Goal: Check status: Check status

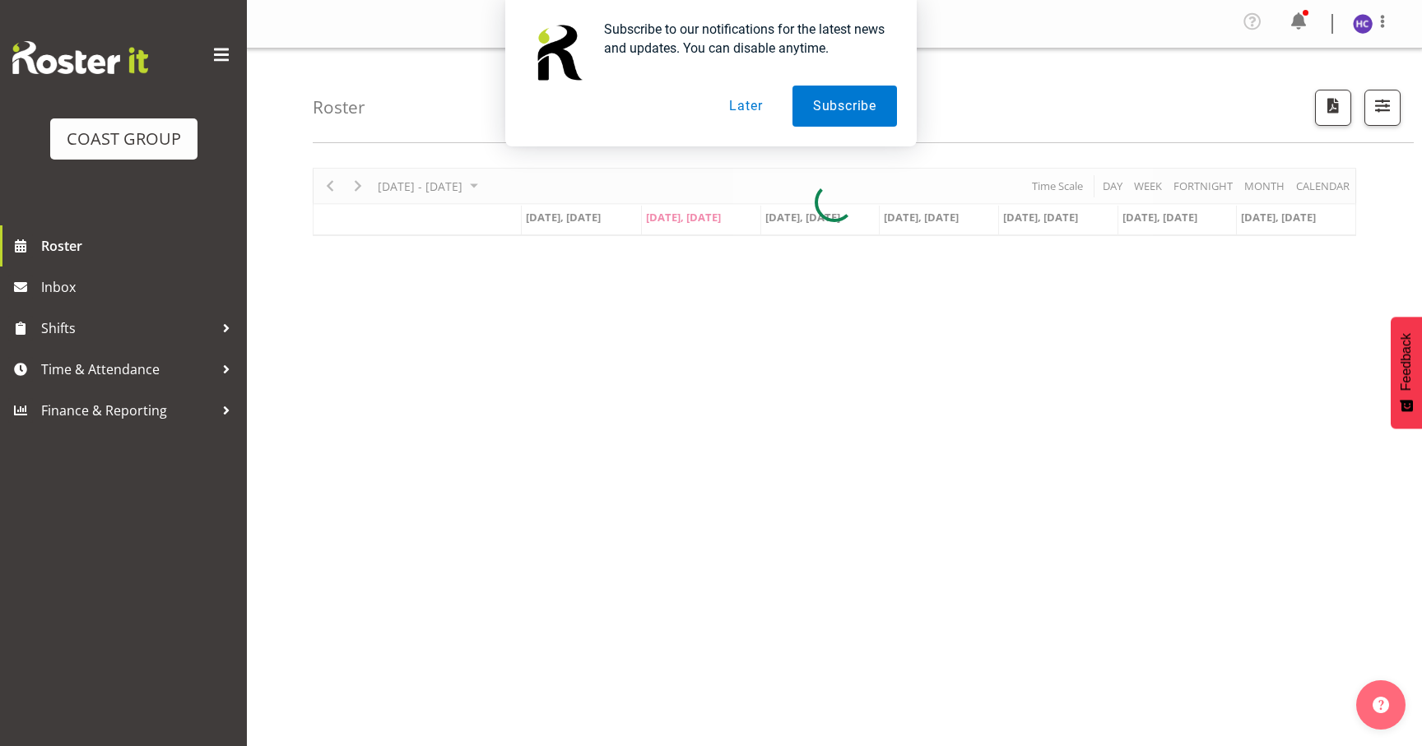
click at [746, 107] on button "Later" at bounding box center [746, 106] width 74 height 41
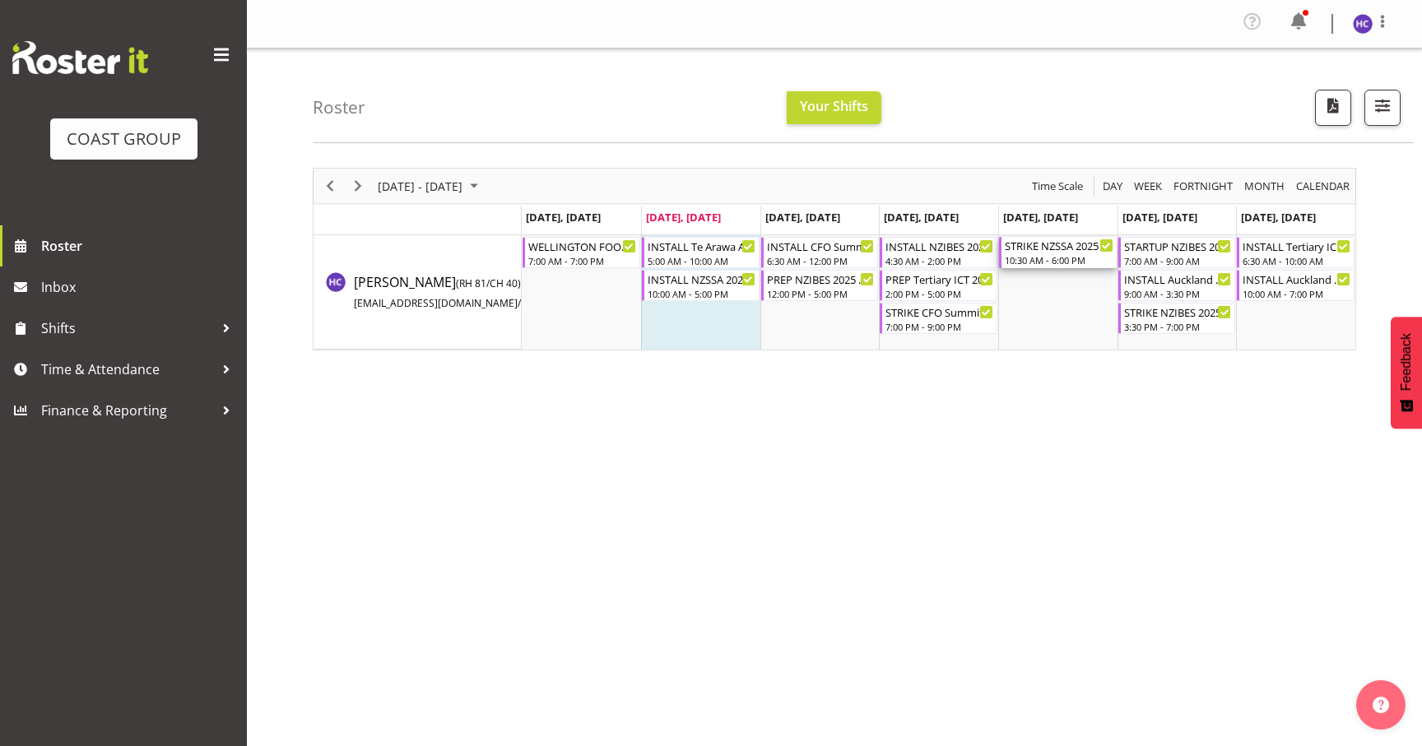
click at [1047, 256] on div "10:30 AM - 6:00 PM" at bounding box center [1059, 259] width 109 height 13
click at [0, 0] on div at bounding box center [0, 0] width 0 height 0
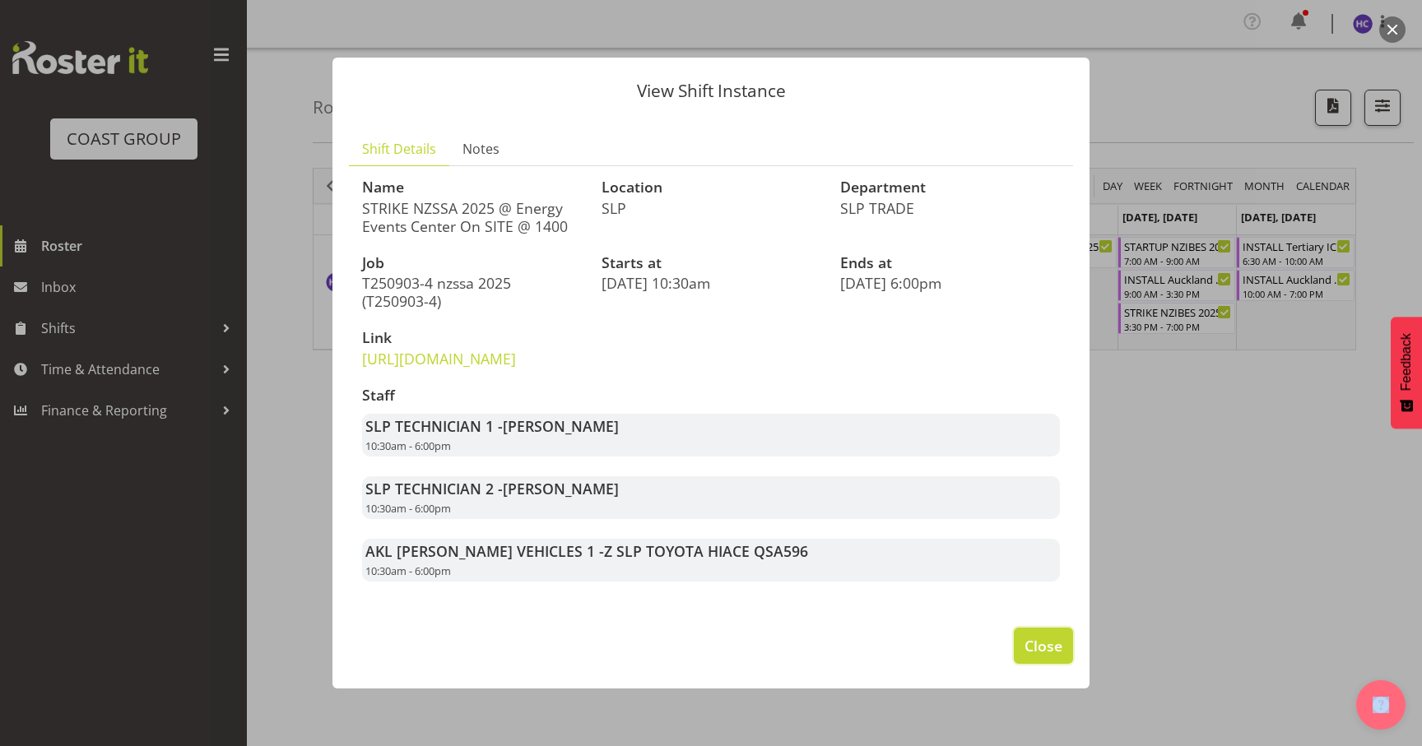
click at [1029, 657] on span "Close" at bounding box center [1044, 645] width 38 height 21
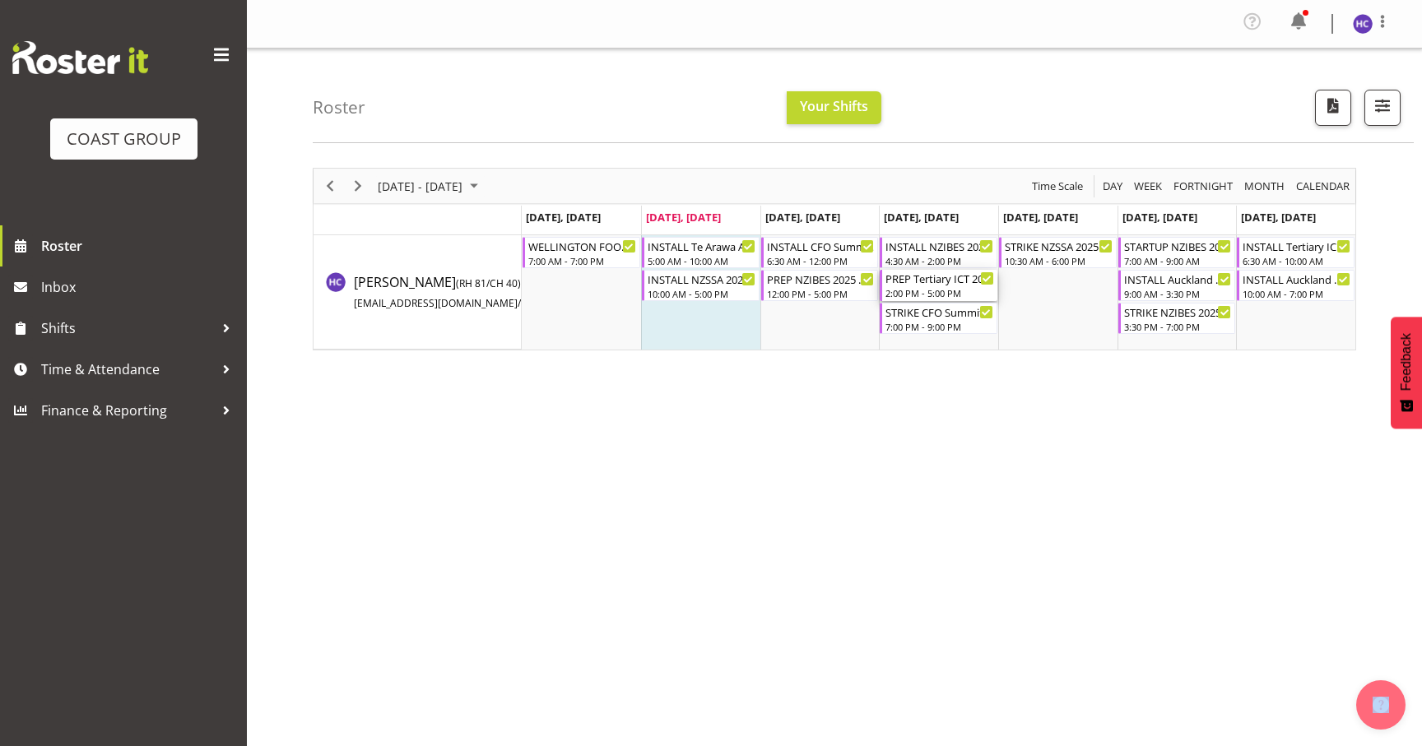
click at [938, 283] on div "PREP Tertiary ICT 2025 @ The Workshop" at bounding box center [940, 278] width 109 height 16
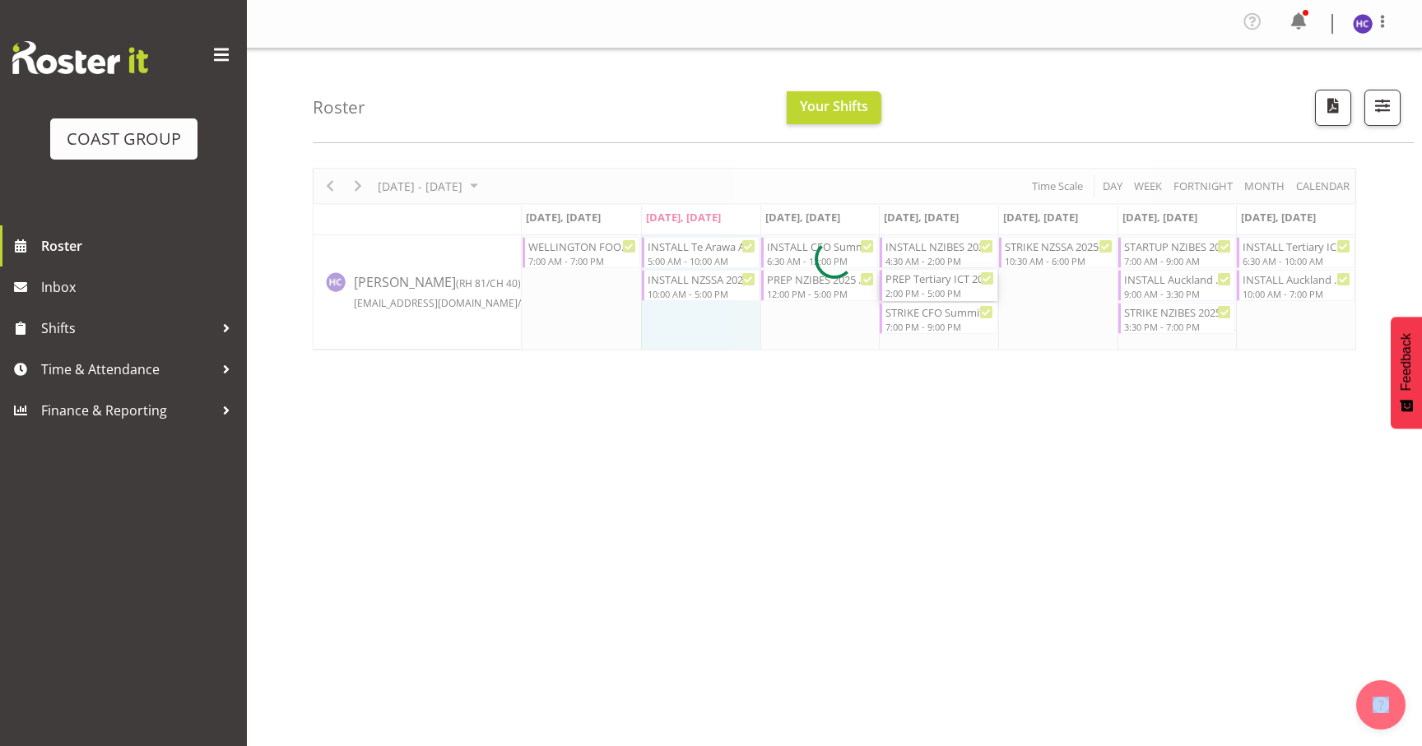
click at [938, 283] on div at bounding box center [835, 259] width 1044 height 183
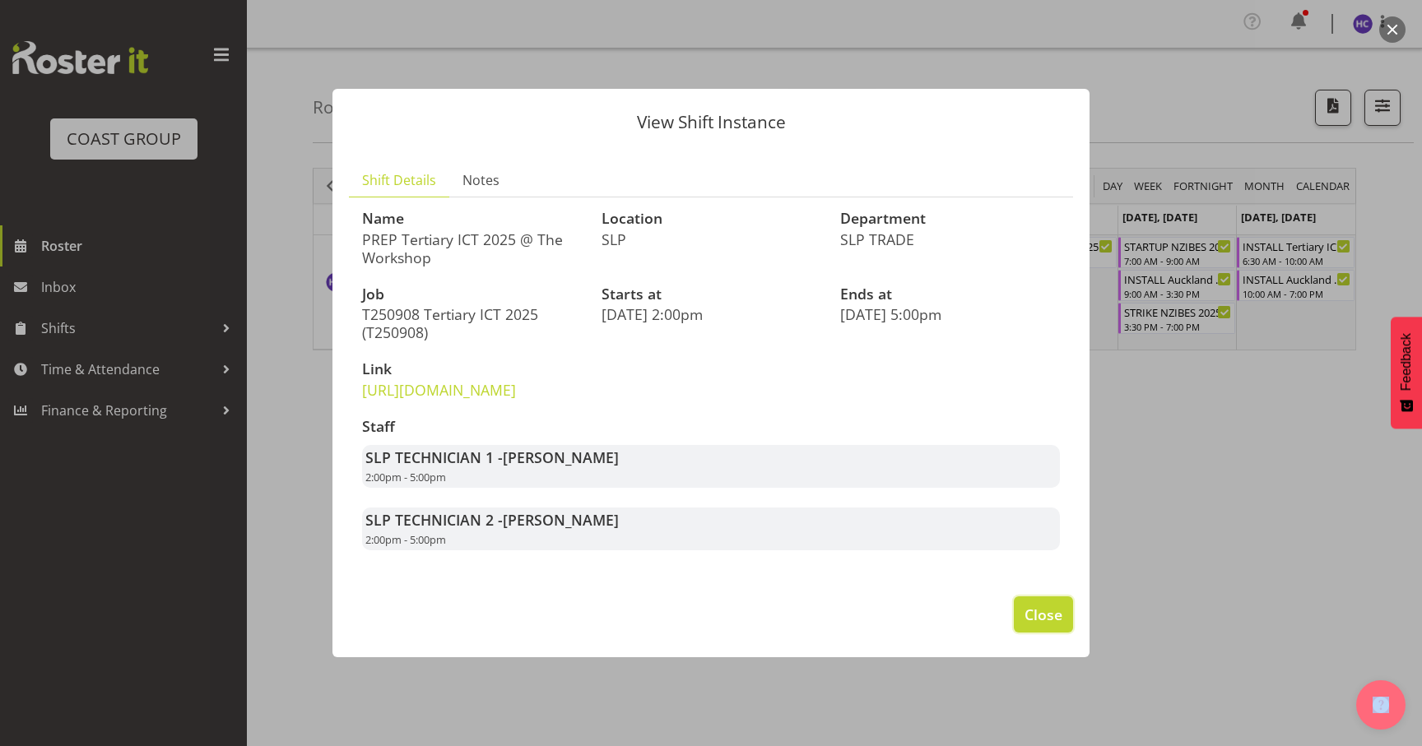
click at [1033, 633] on button "Close" at bounding box center [1043, 615] width 59 height 36
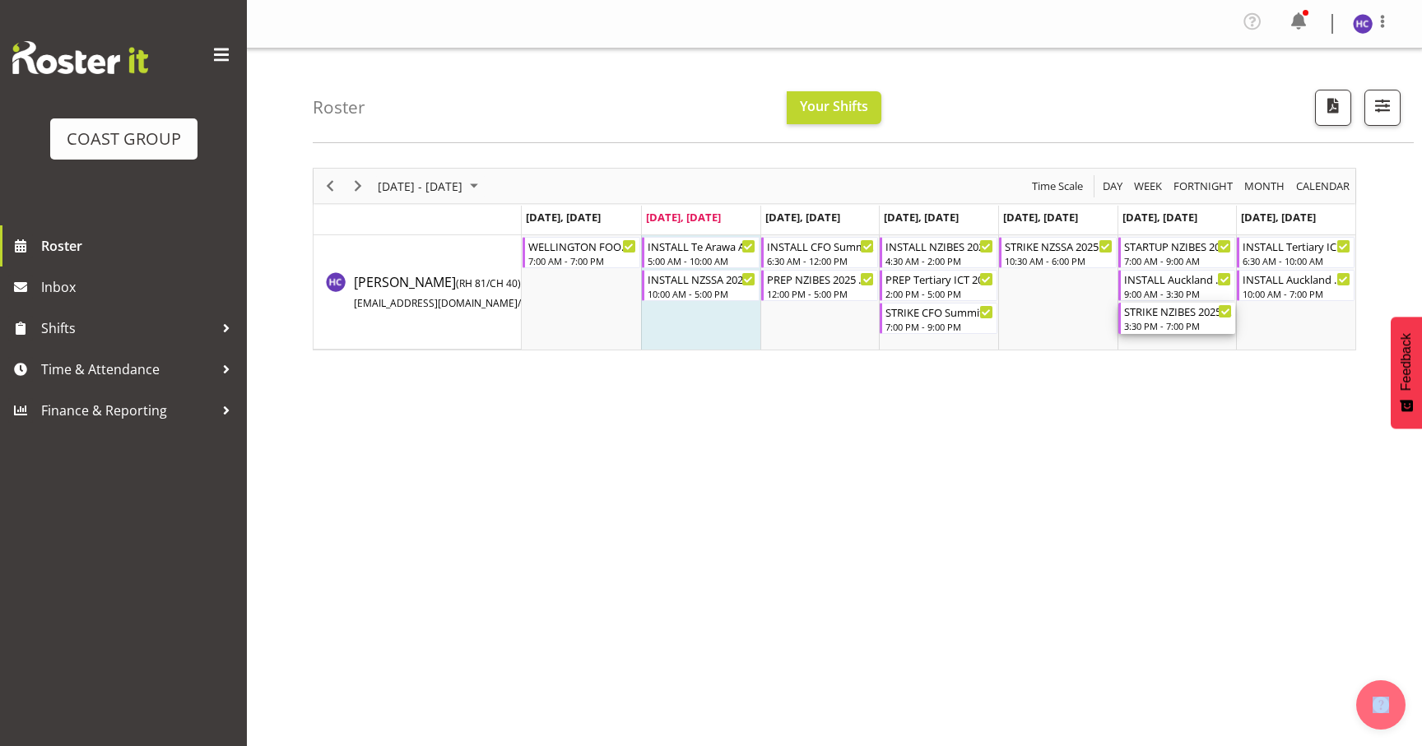
click at [1194, 323] on div "3:30 PM - 7:00 PM" at bounding box center [1178, 325] width 109 height 13
click at [0, 0] on div at bounding box center [0, 0] width 0 height 0
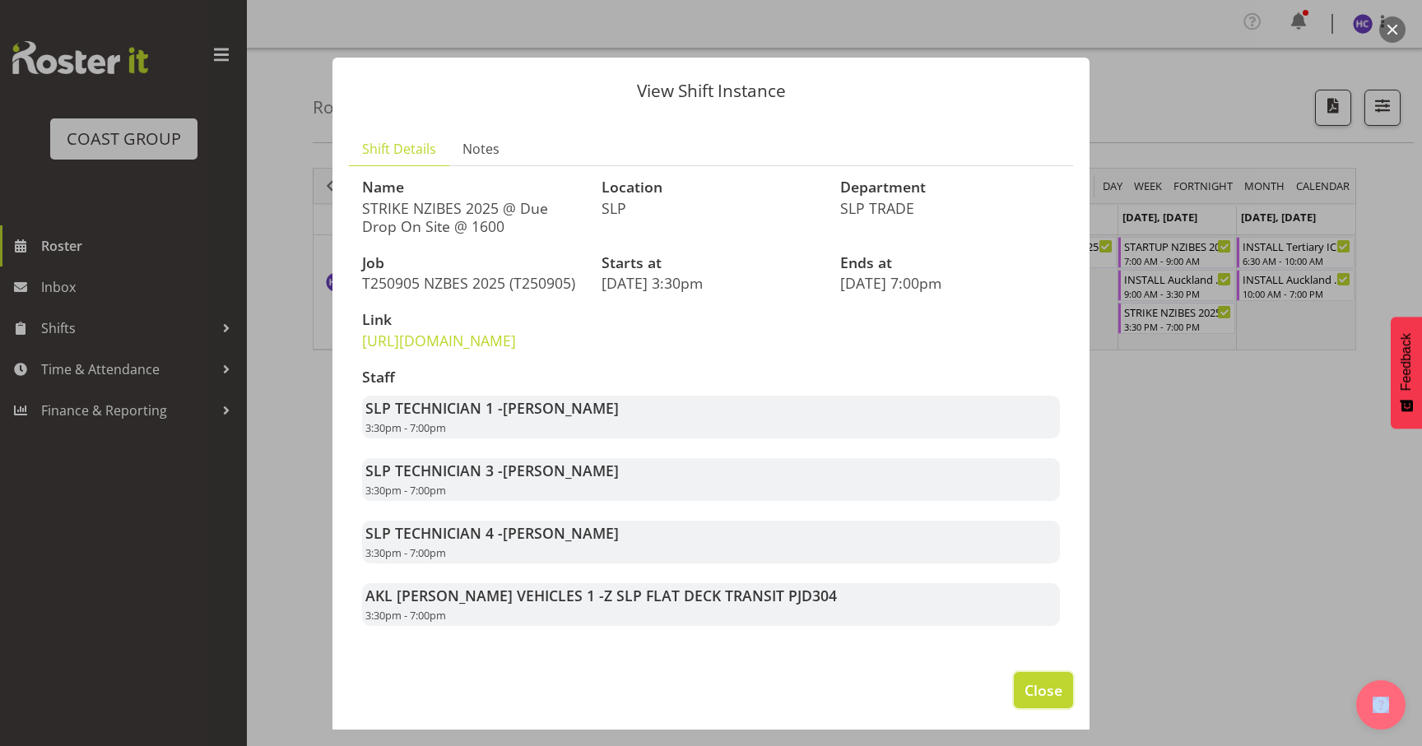
click at [1036, 701] on span "Close" at bounding box center [1044, 690] width 38 height 21
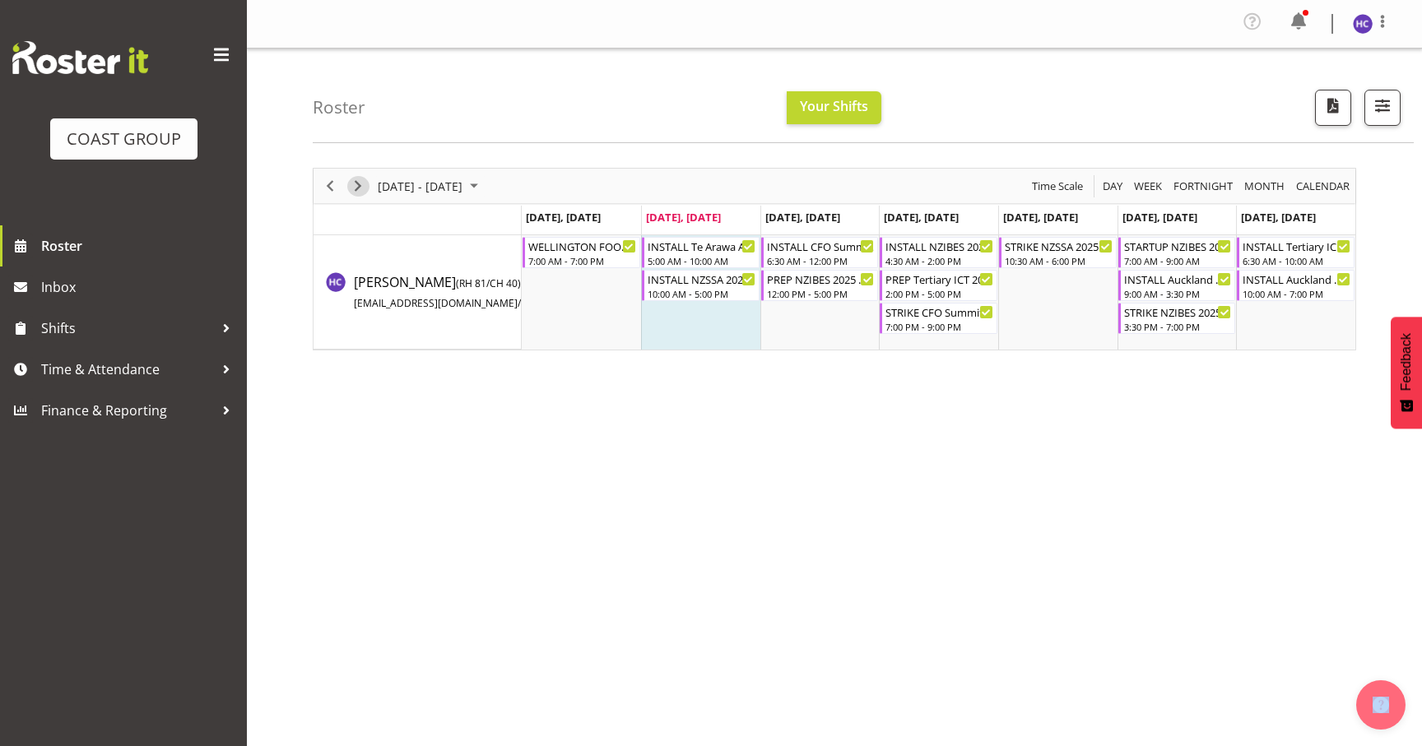
click at [349, 187] on span "Next" at bounding box center [358, 186] width 20 height 21
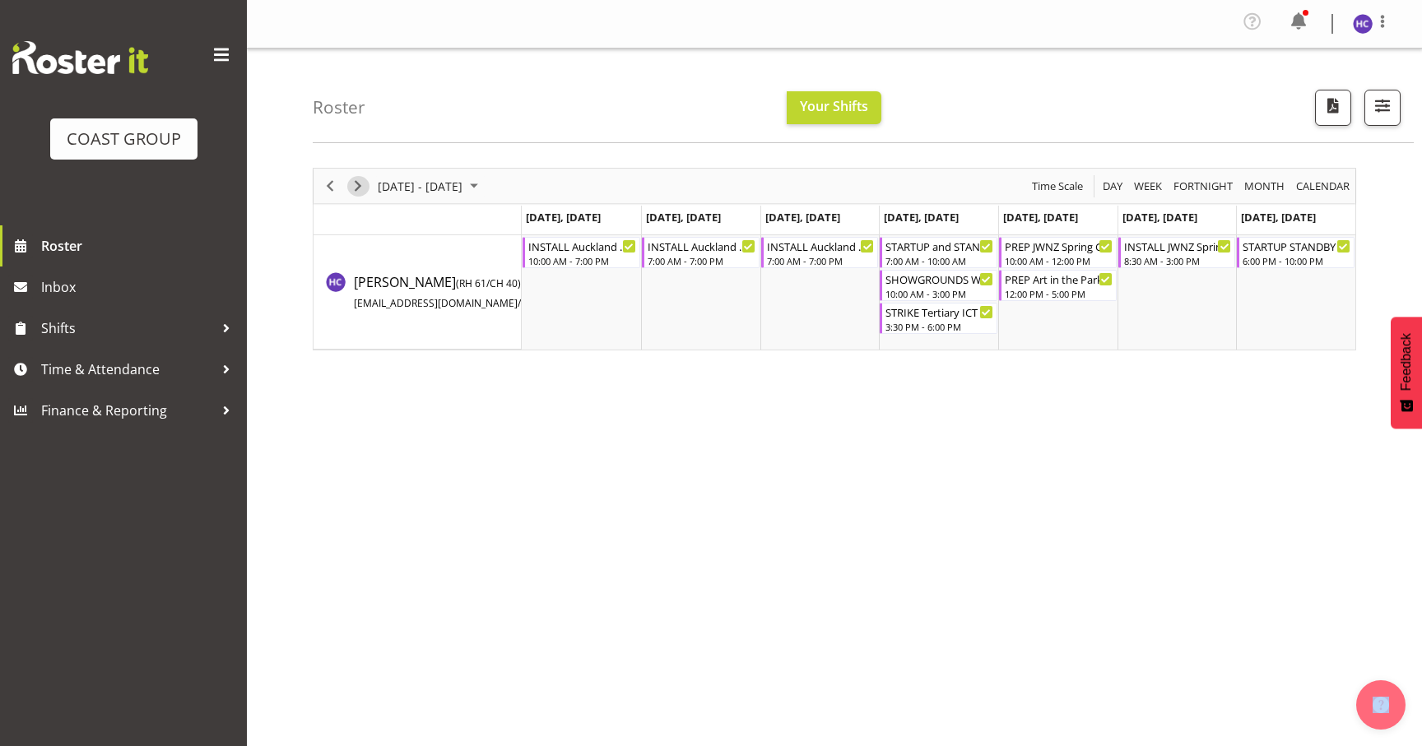
click at [356, 190] on span "Next" at bounding box center [358, 186] width 20 height 21
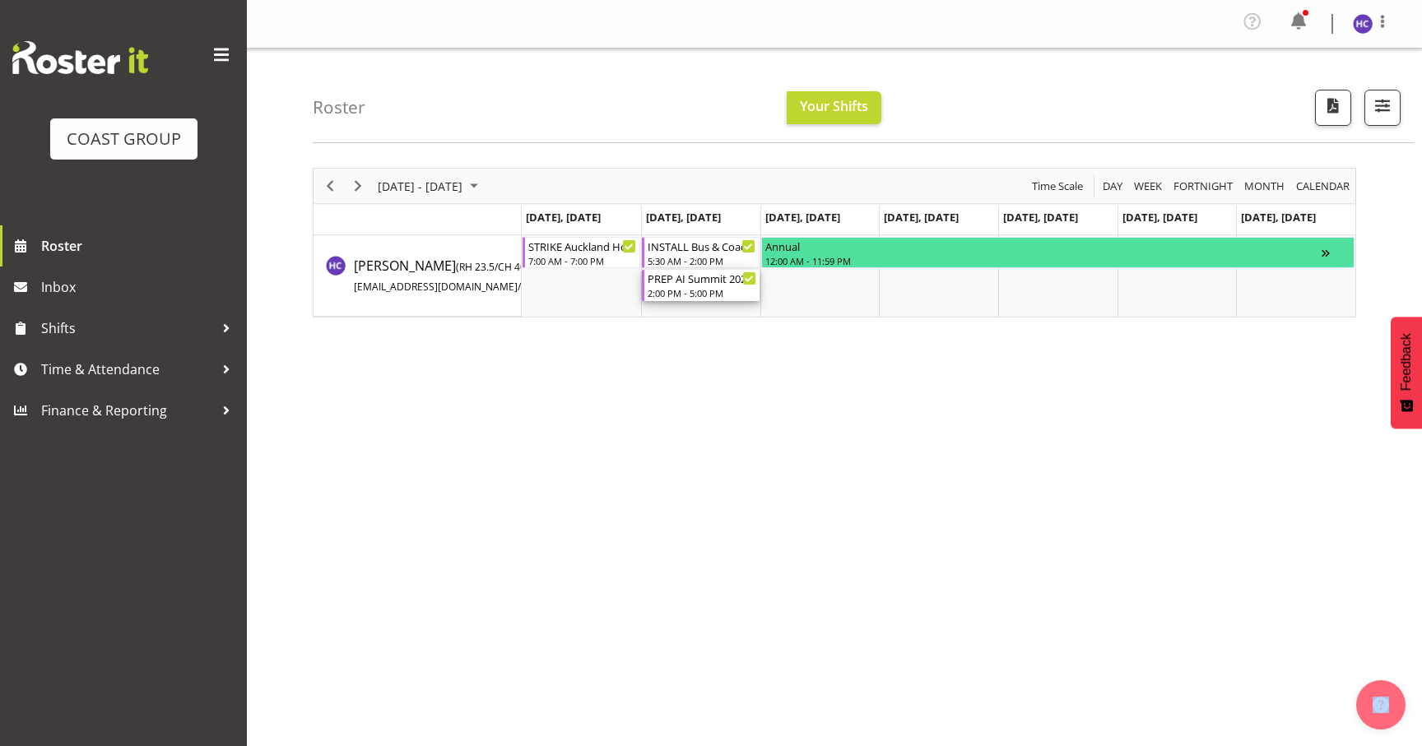
click at [667, 296] on div "2:00 PM - 5:00 PM" at bounding box center [702, 292] width 109 height 13
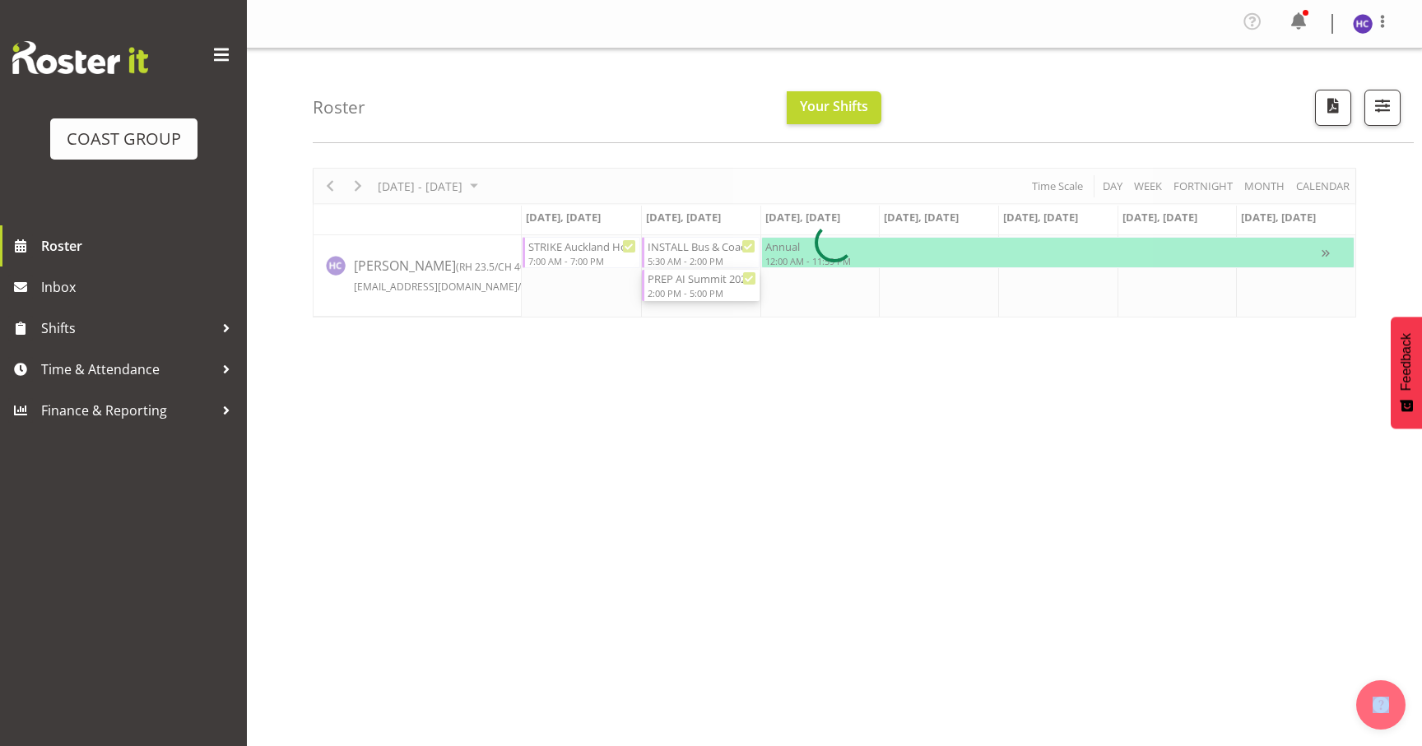
click at [667, 296] on div at bounding box center [835, 243] width 1044 height 150
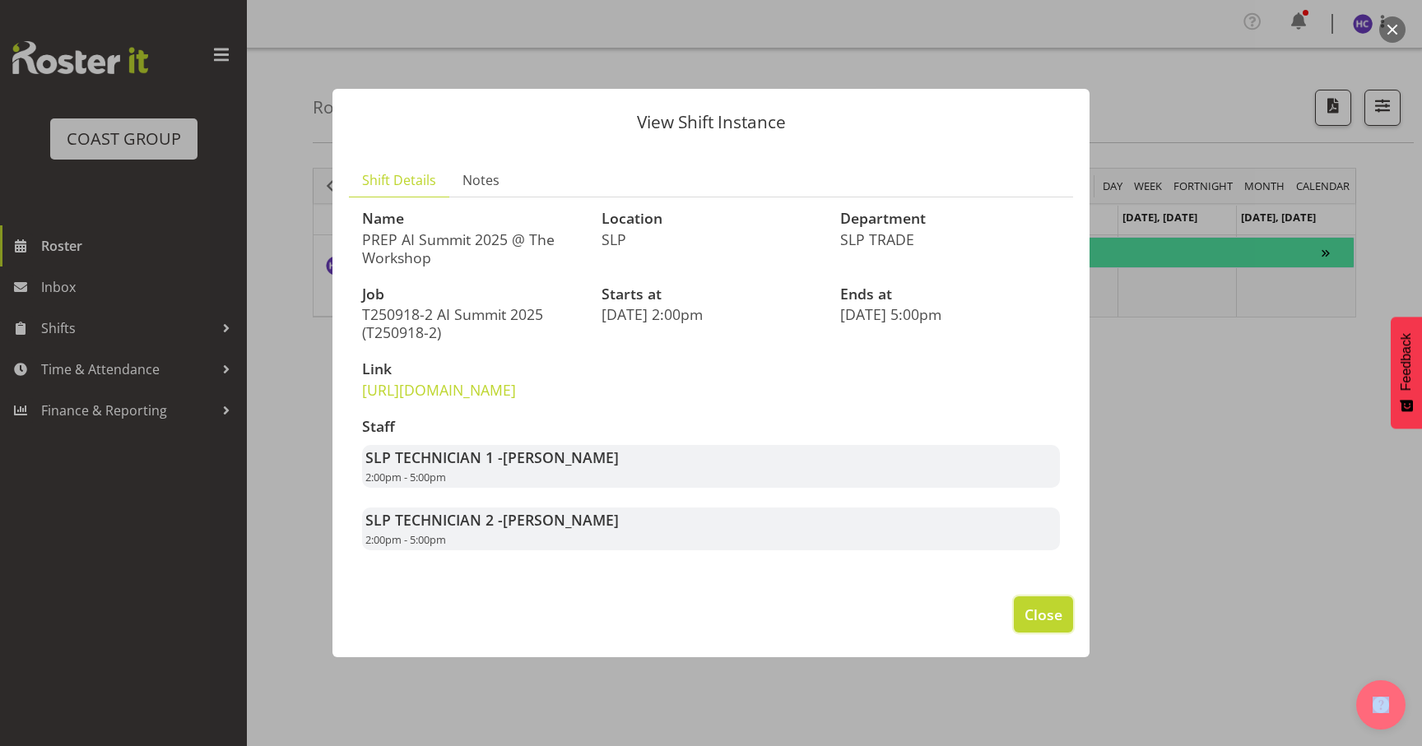
click at [1053, 625] on span "Close" at bounding box center [1044, 614] width 38 height 21
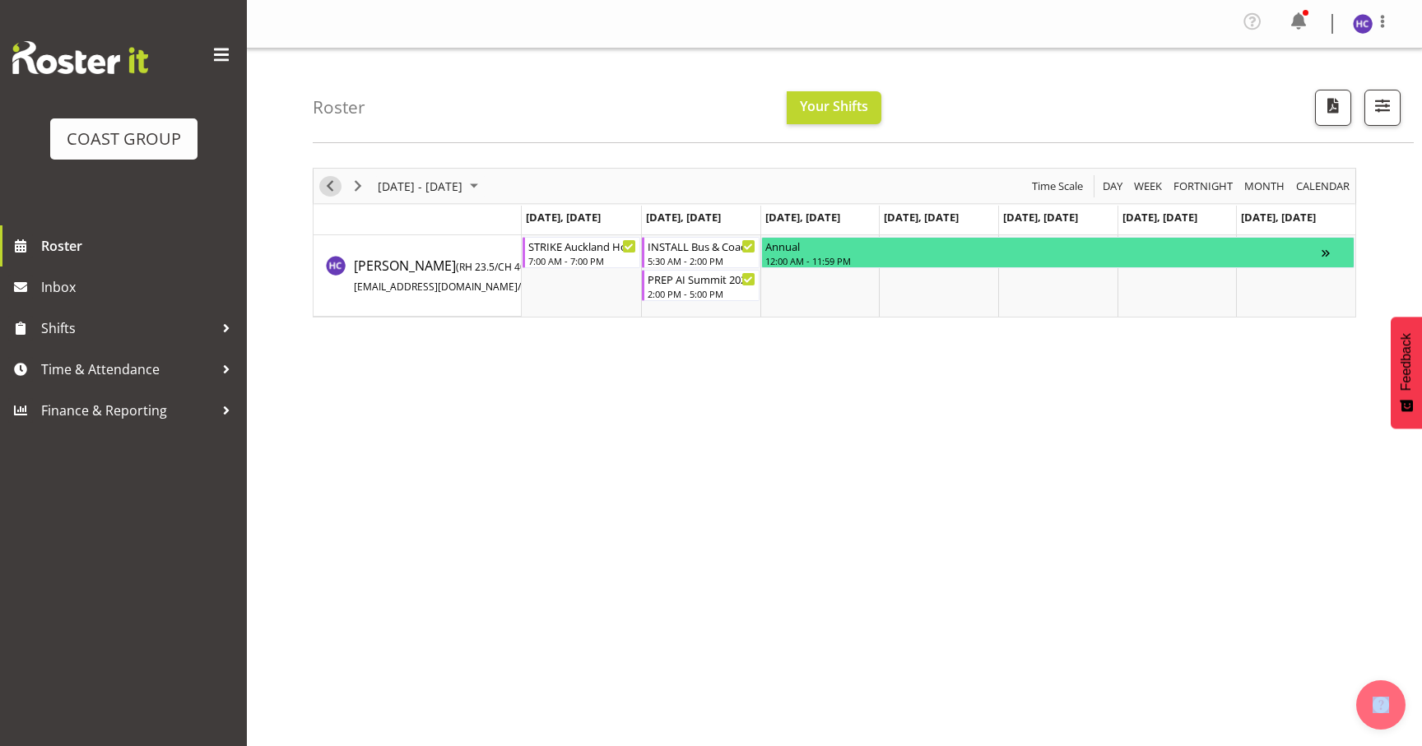
click at [331, 191] on span "Previous" at bounding box center [330, 186] width 20 height 21
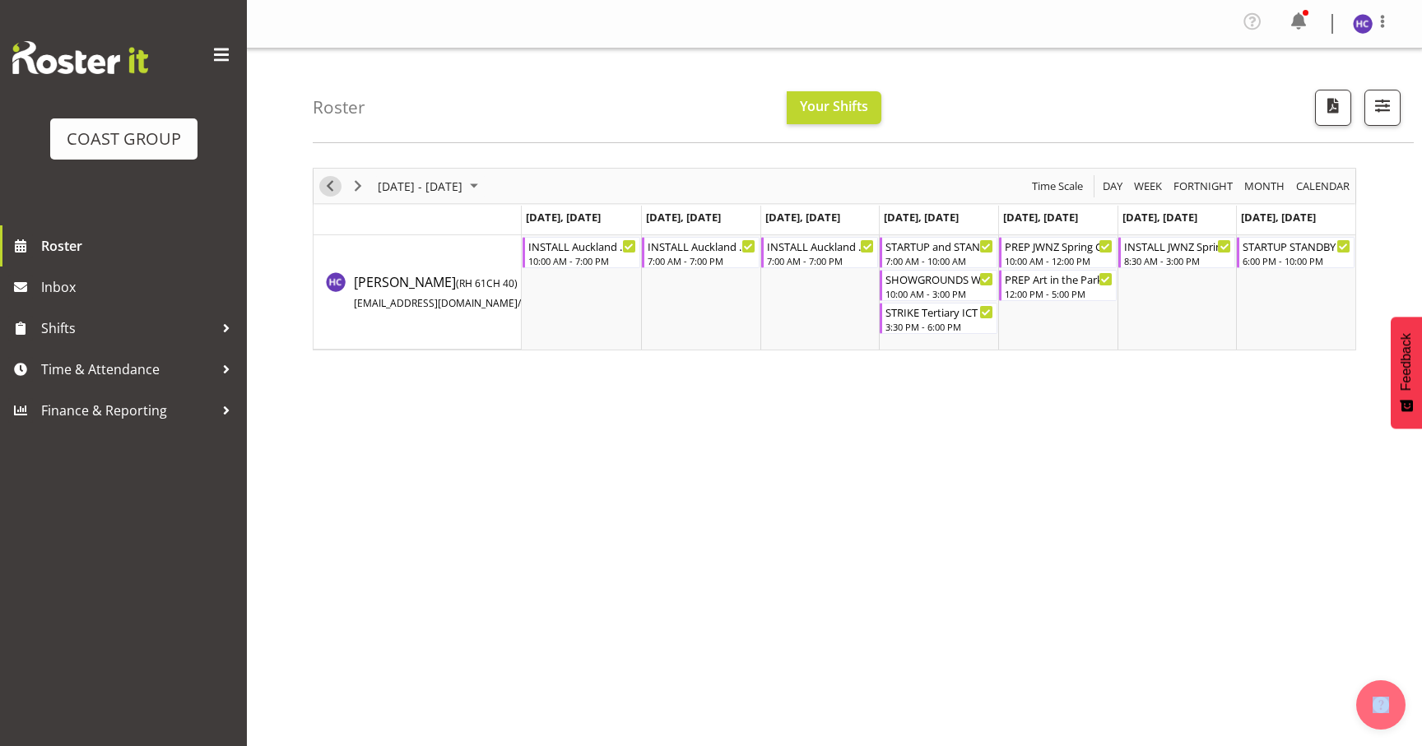
click at [328, 190] on span "Previous" at bounding box center [330, 186] width 20 height 21
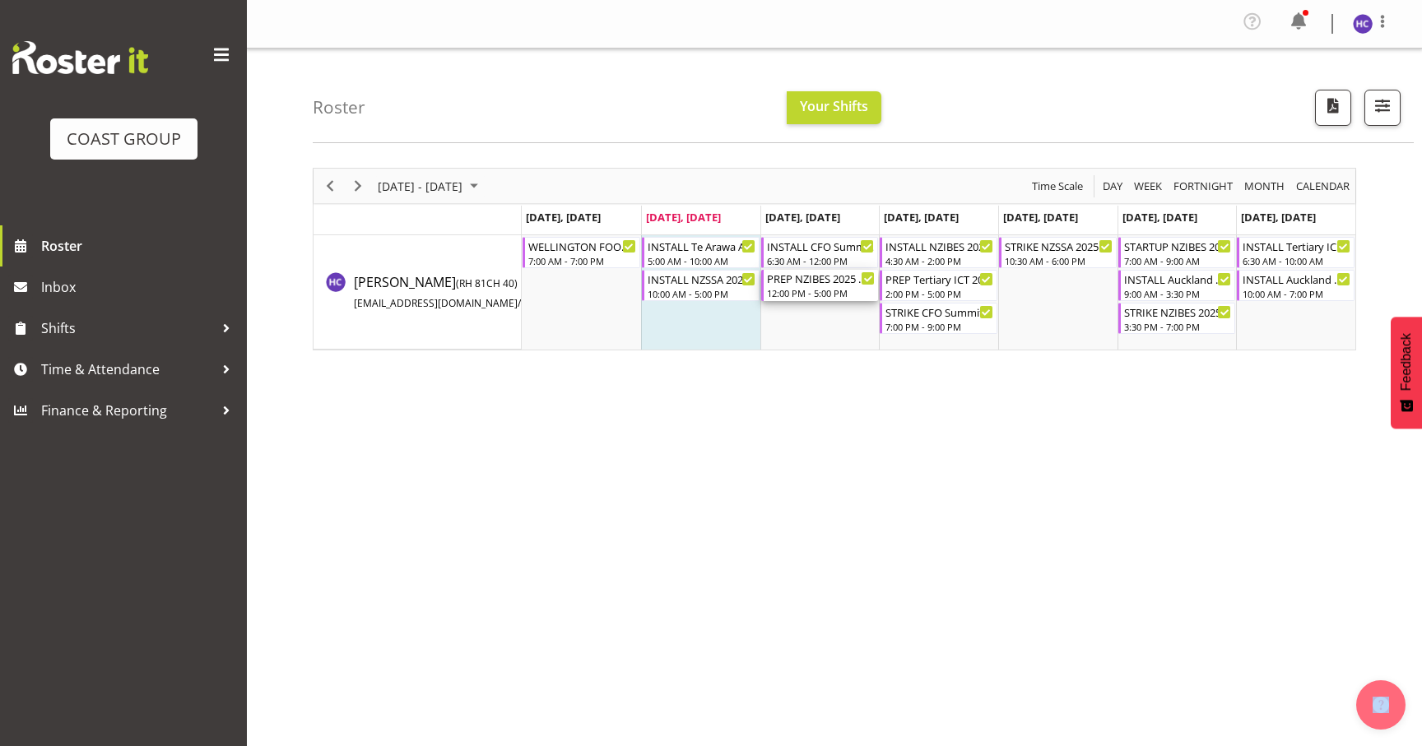
click at [813, 290] on div "12:00 PM - 5:00 PM" at bounding box center [821, 292] width 109 height 13
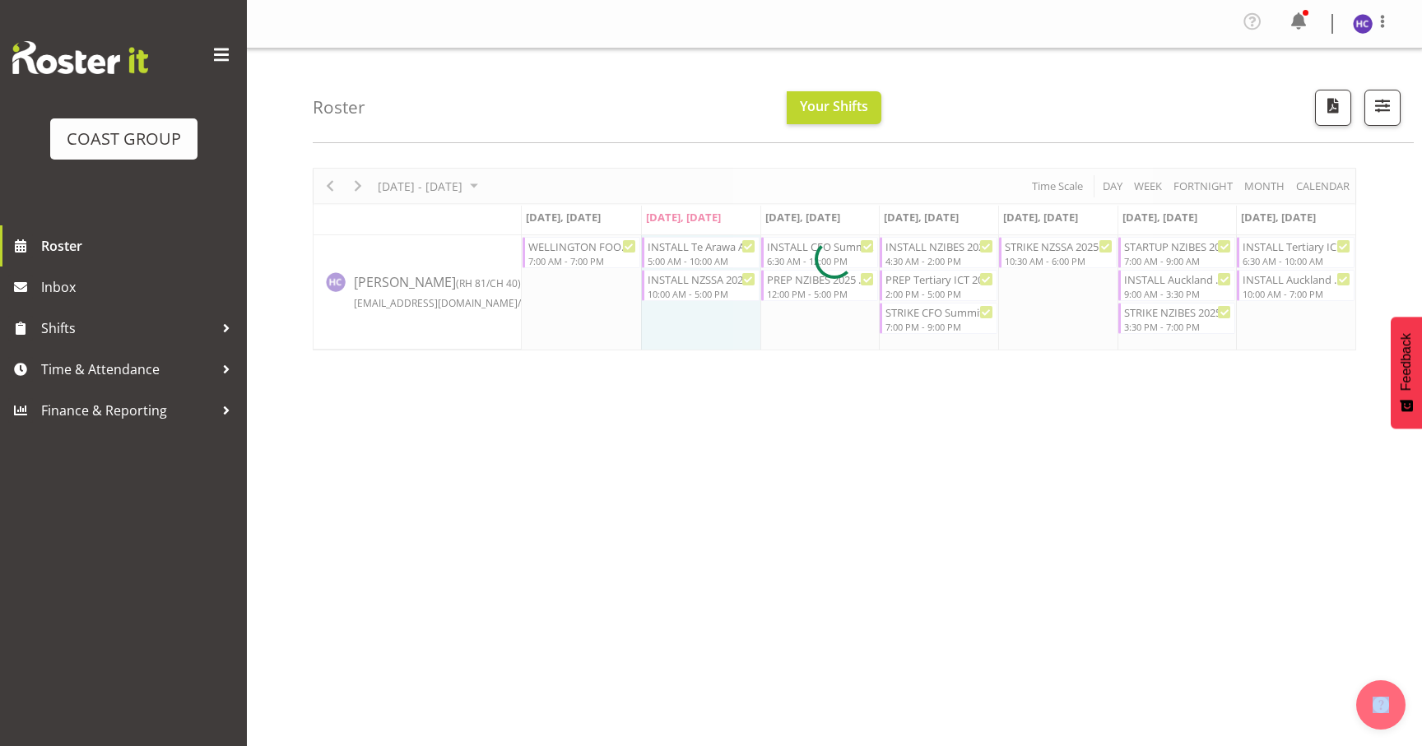
click at [813, 290] on div at bounding box center [835, 259] width 1044 height 183
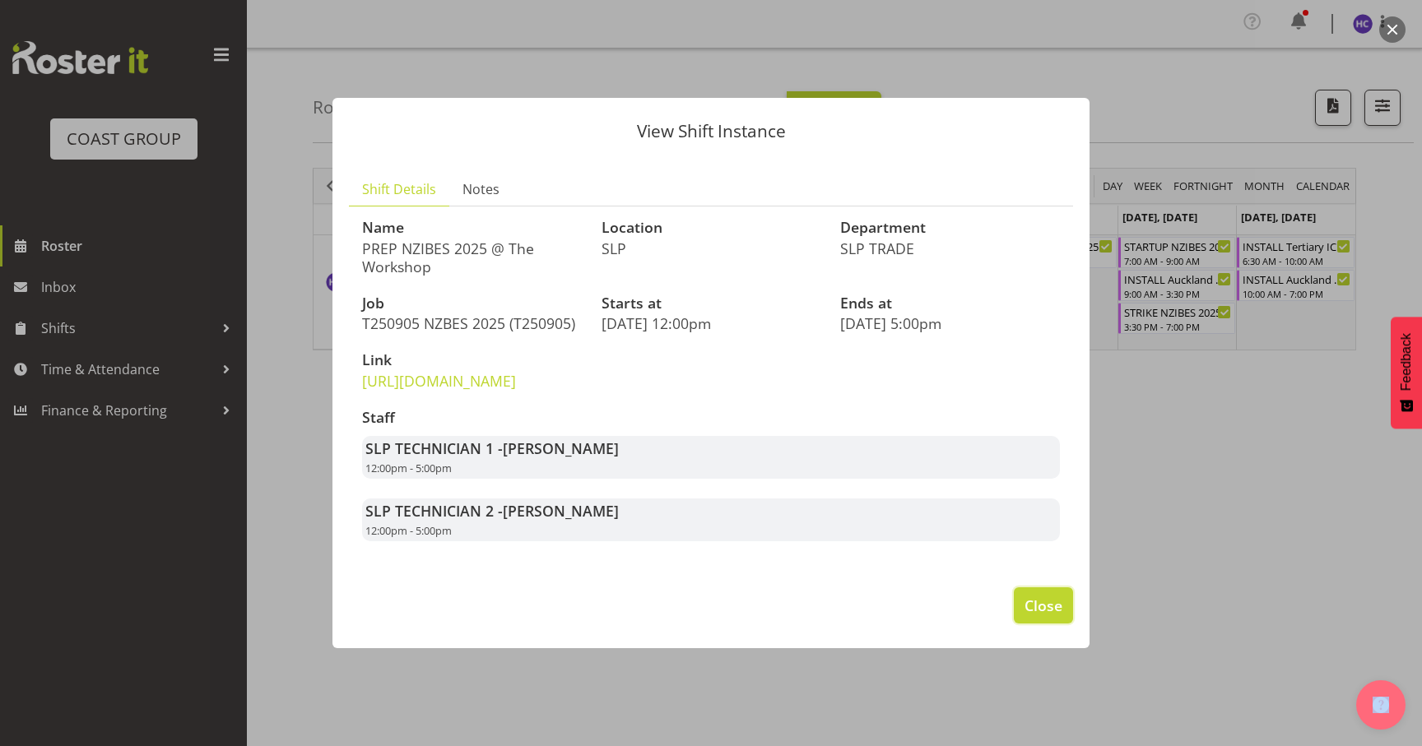
click at [1041, 616] on span "Close" at bounding box center [1044, 605] width 38 height 21
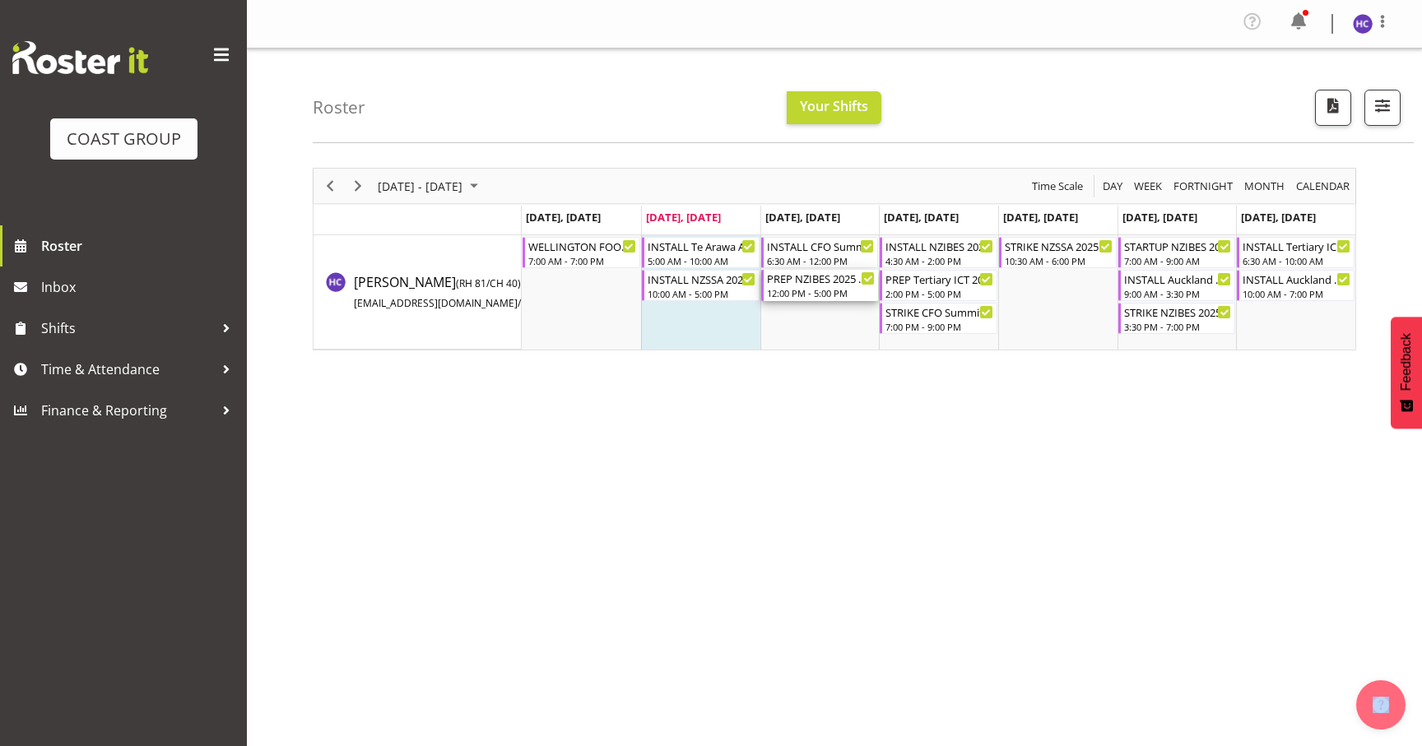
click at [787, 286] on div "PREP NZIBES 2025 @ The Workshop 12:00 PM - 5:00 PM" at bounding box center [821, 285] width 109 height 31
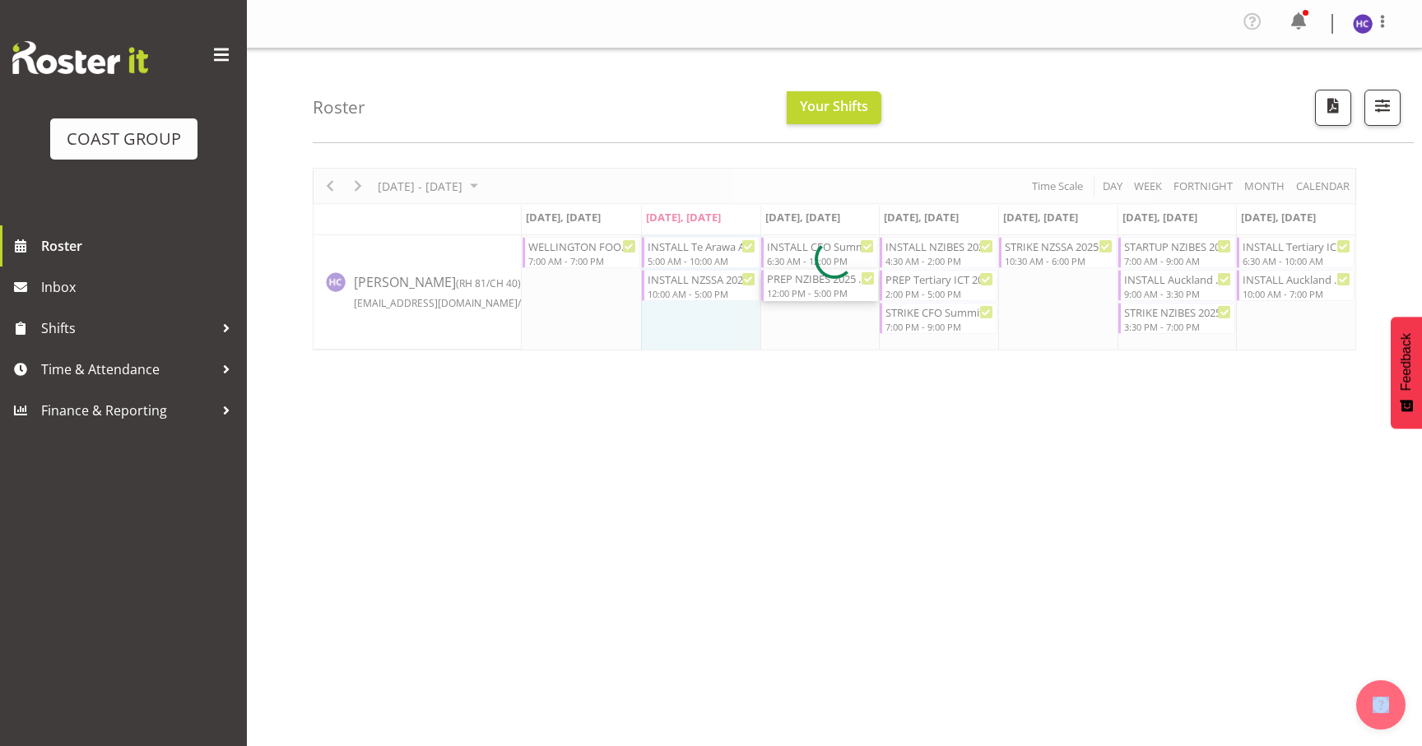
click at [787, 286] on div at bounding box center [835, 259] width 1044 height 183
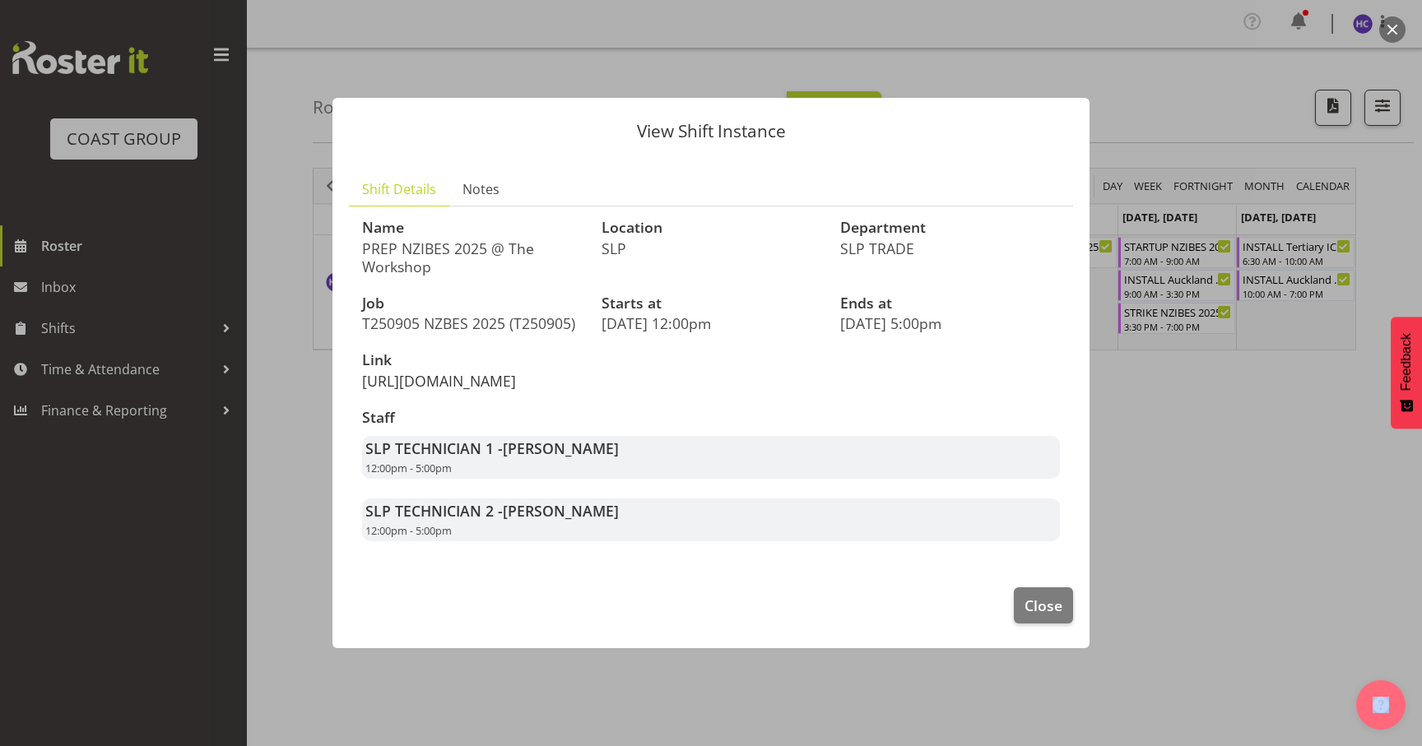
click at [516, 373] on link "[URL][DOMAIN_NAME]" at bounding box center [439, 381] width 154 height 20
click at [1027, 616] on span "Close" at bounding box center [1044, 605] width 38 height 21
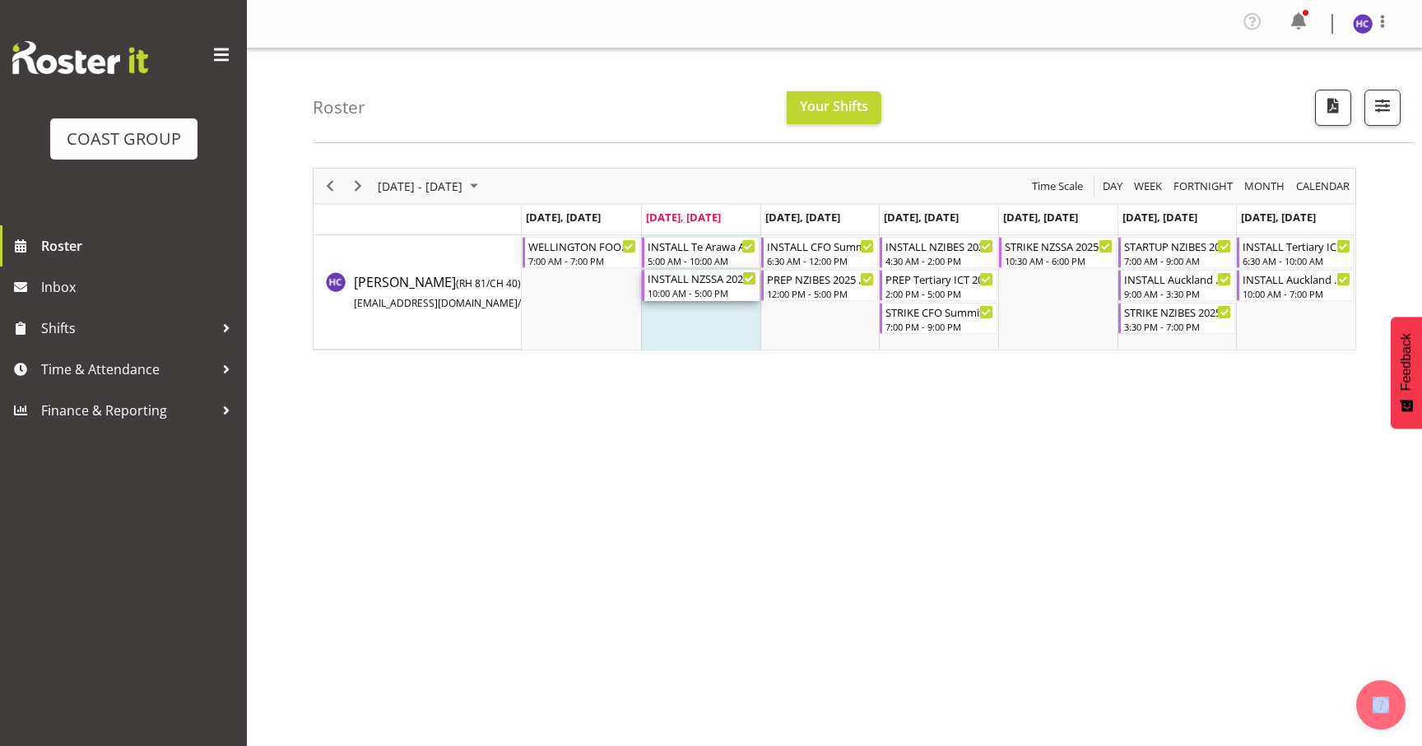
click at [695, 293] on div "10:00 AM - 5:00 PM" at bounding box center [702, 292] width 109 height 13
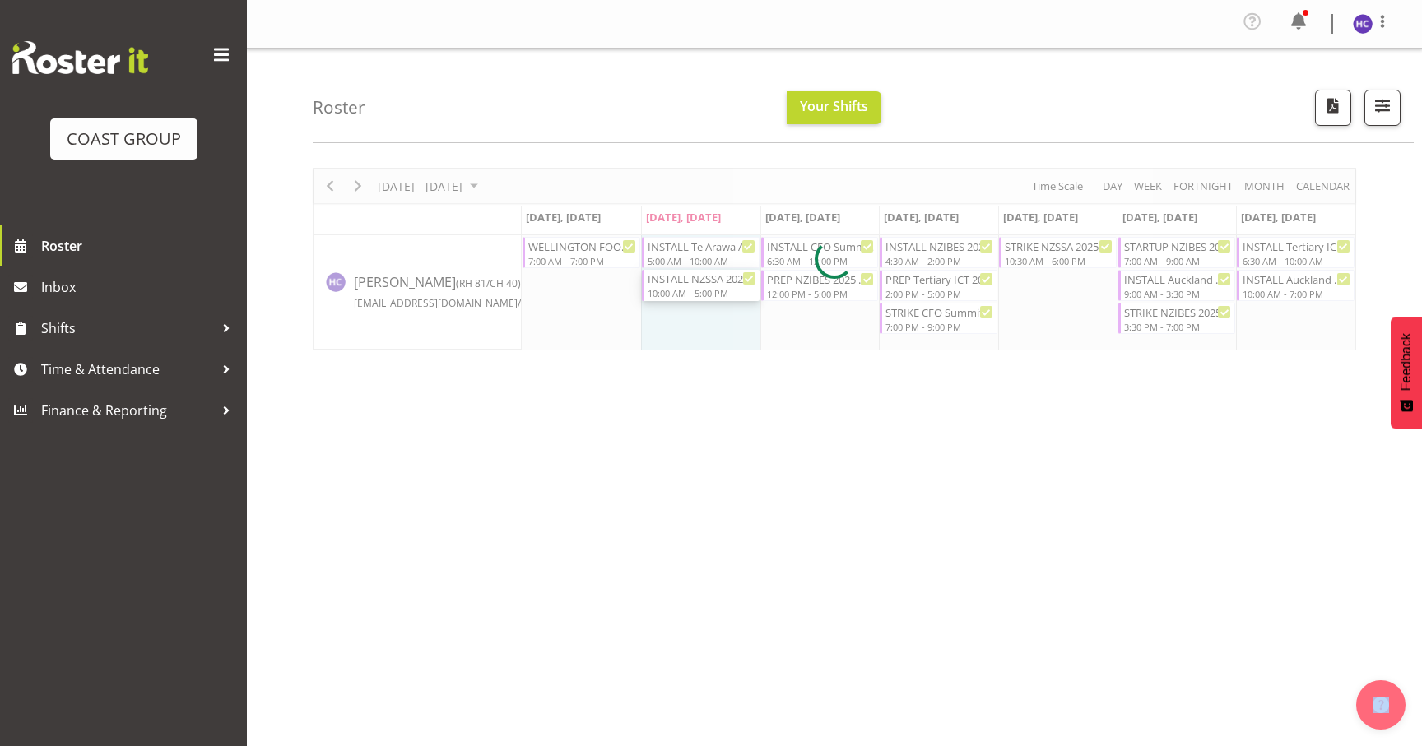
click at [695, 293] on div at bounding box center [835, 259] width 1044 height 183
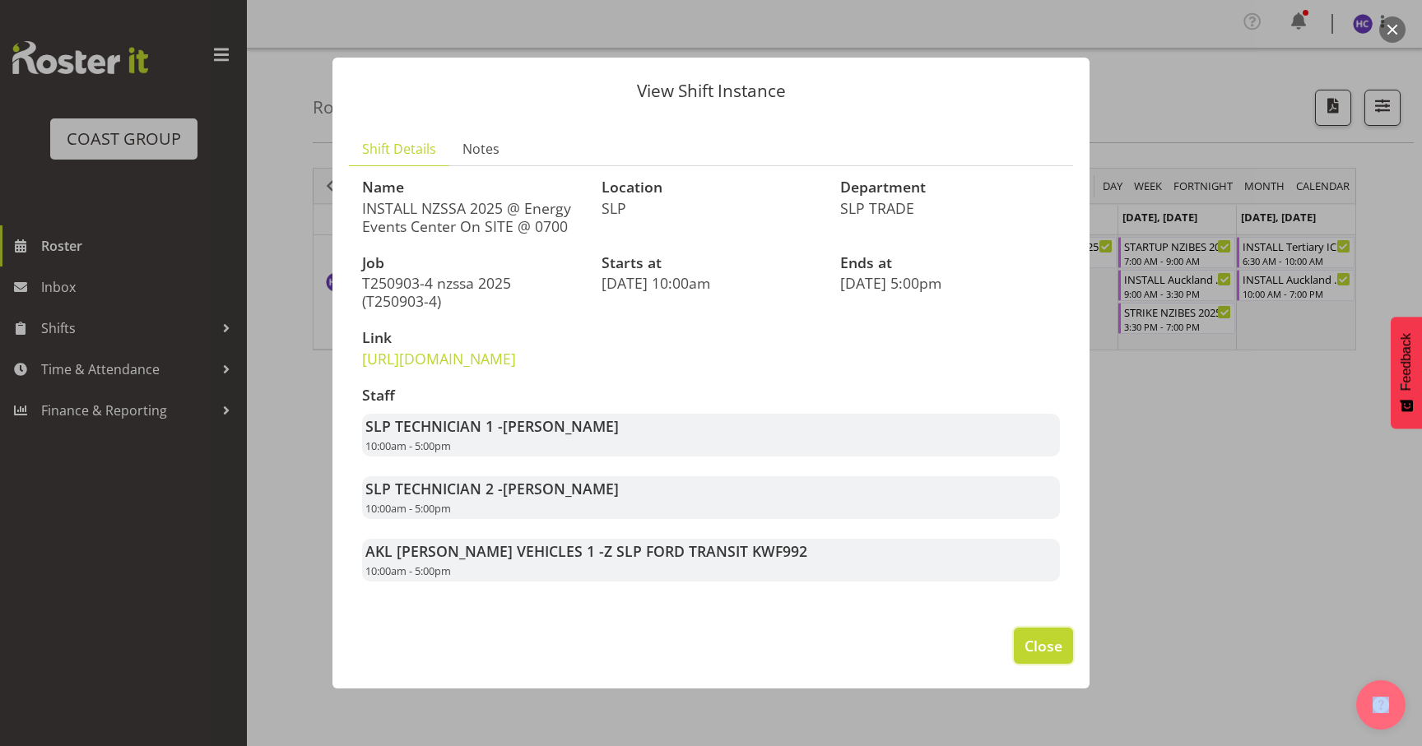
click at [1033, 664] on button "Close" at bounding box center [1043, 646] width 59 height 36
